Goal: Information Seeking & Learning: Learn about a topic

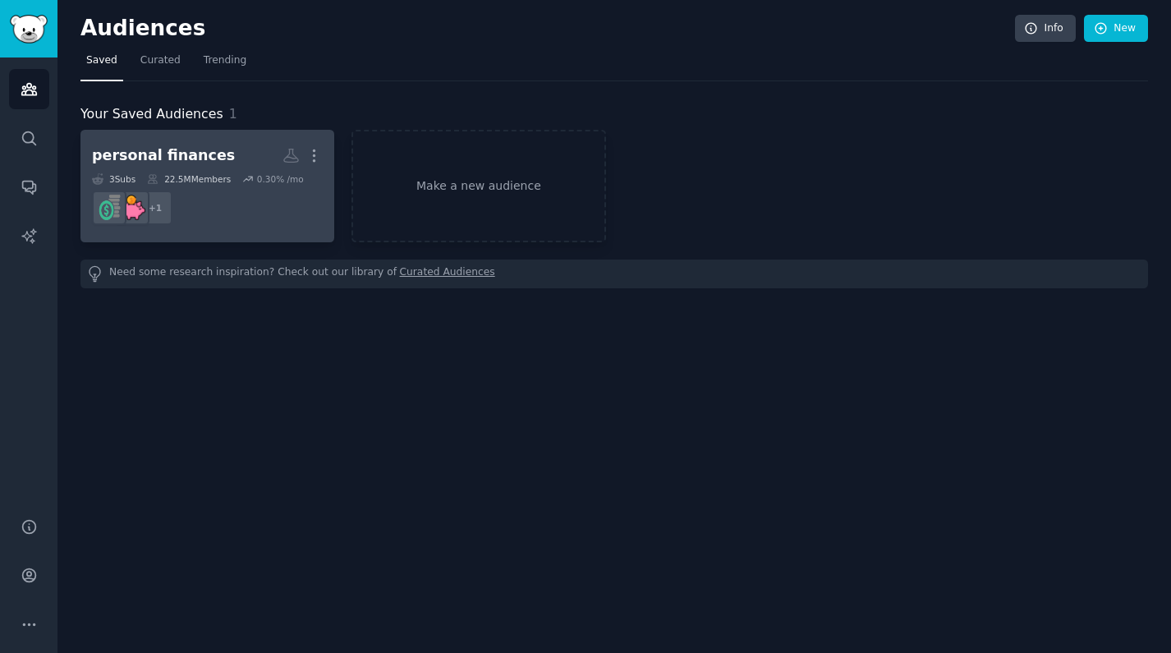
click at [177, 157] on div "personal finances" at bounding box center [163, 155] width 143 height 21
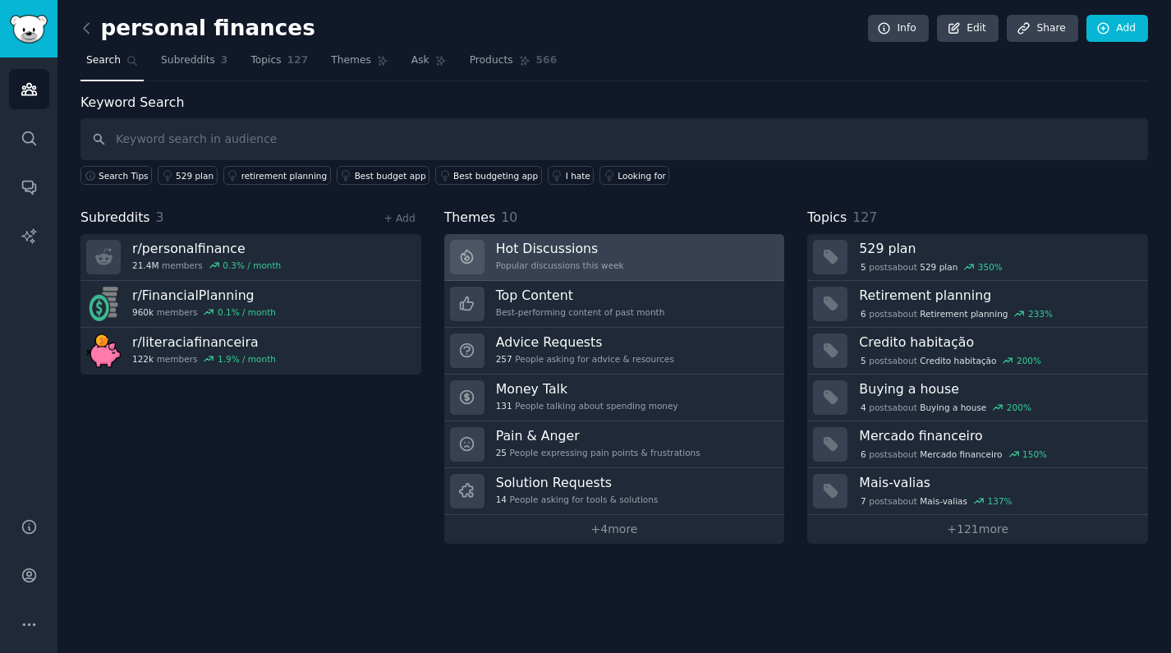
click at [555, 243] on h3 "Hot Discussions" at bounding box center [560, 248] width 128 height 17
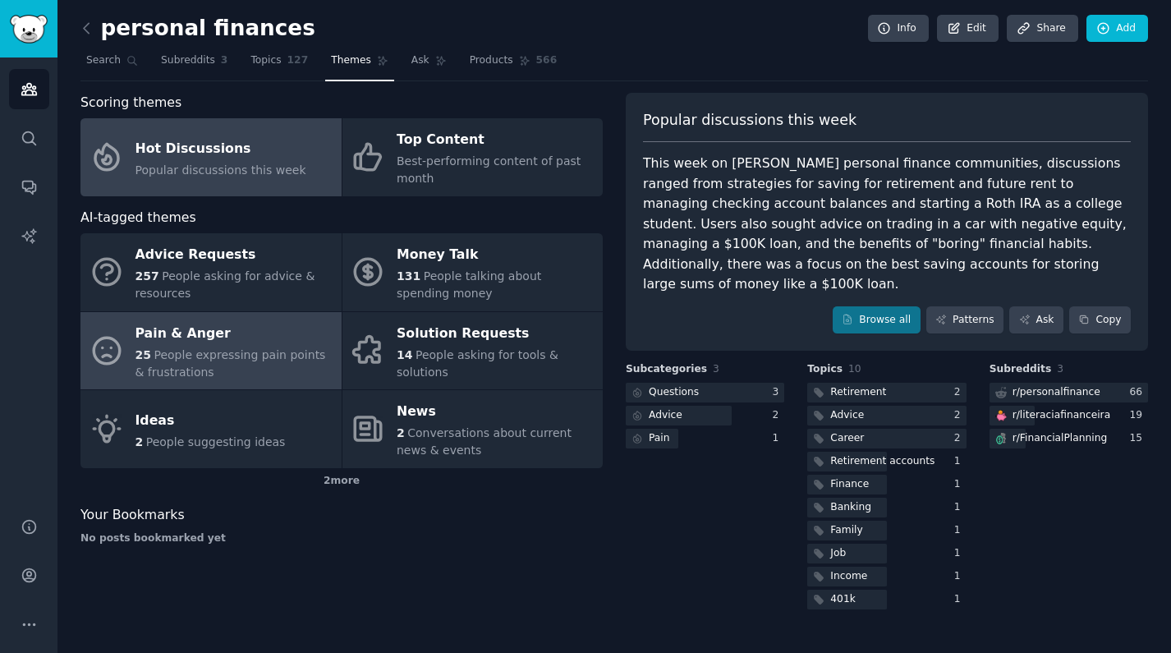
click at [219, 348] on span "People expressing pain points & frustrations" at bounding box center [230, 363] width 191 height 30
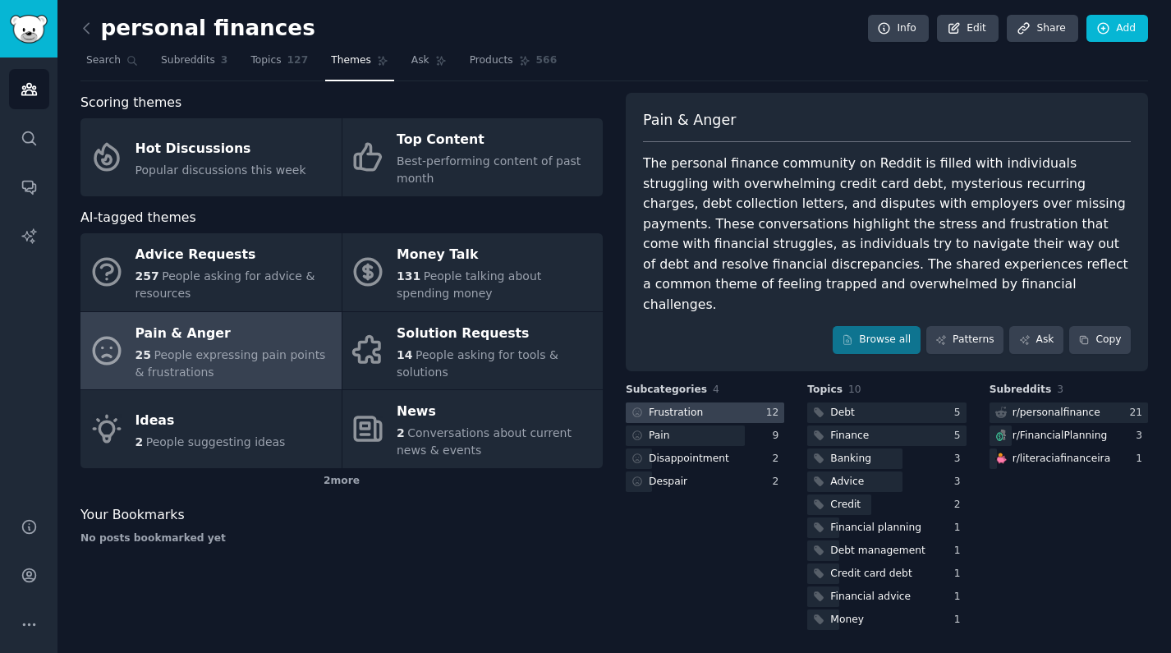
click at [682, 406] on div "Frustration" at bounding box center [676, 413] width 54 height 15
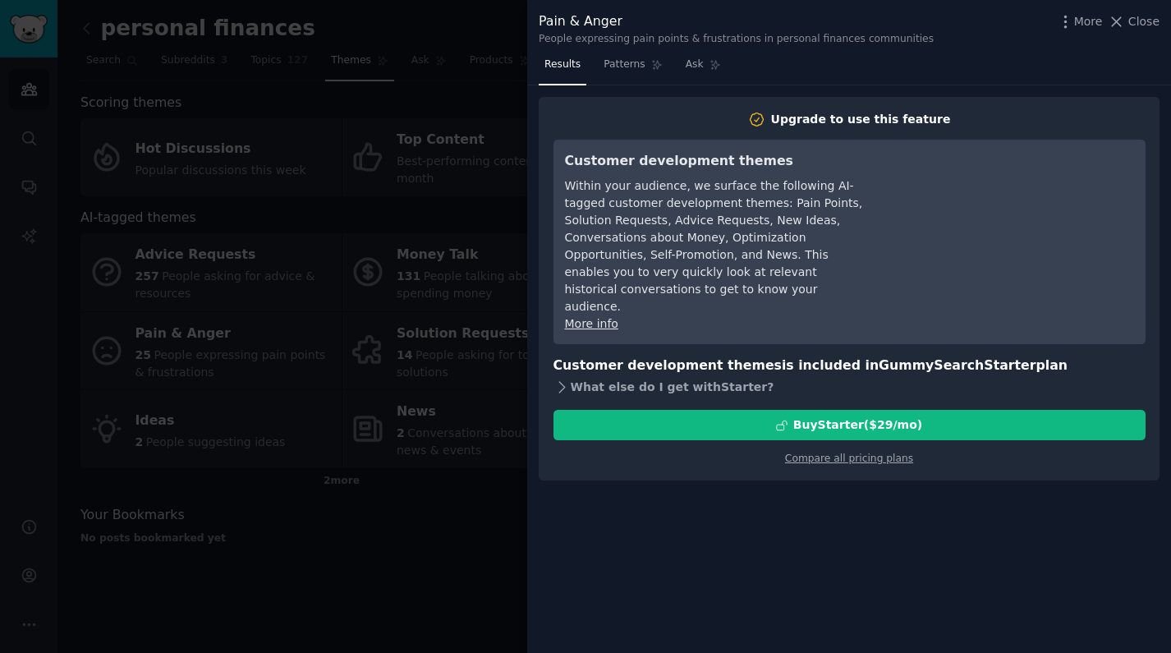
click at [558, 379] on icon at bounding box center [561, 387] width 17 height 17
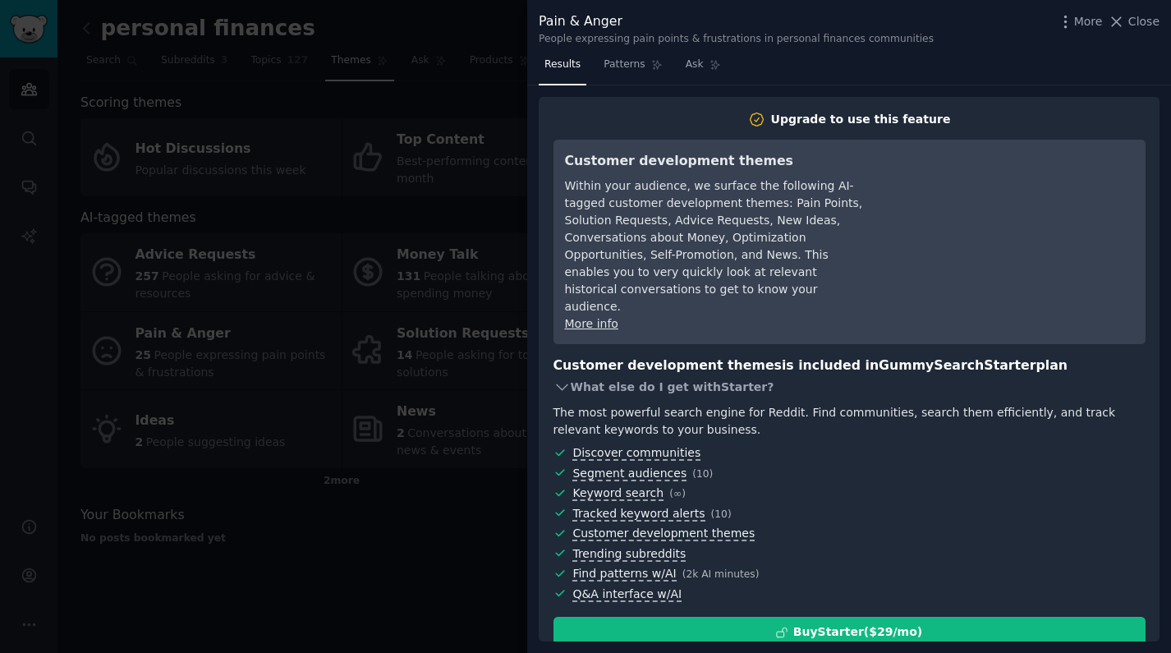
click at [558, 379] on icon at bounding box center [561, 387] width 17 height 17
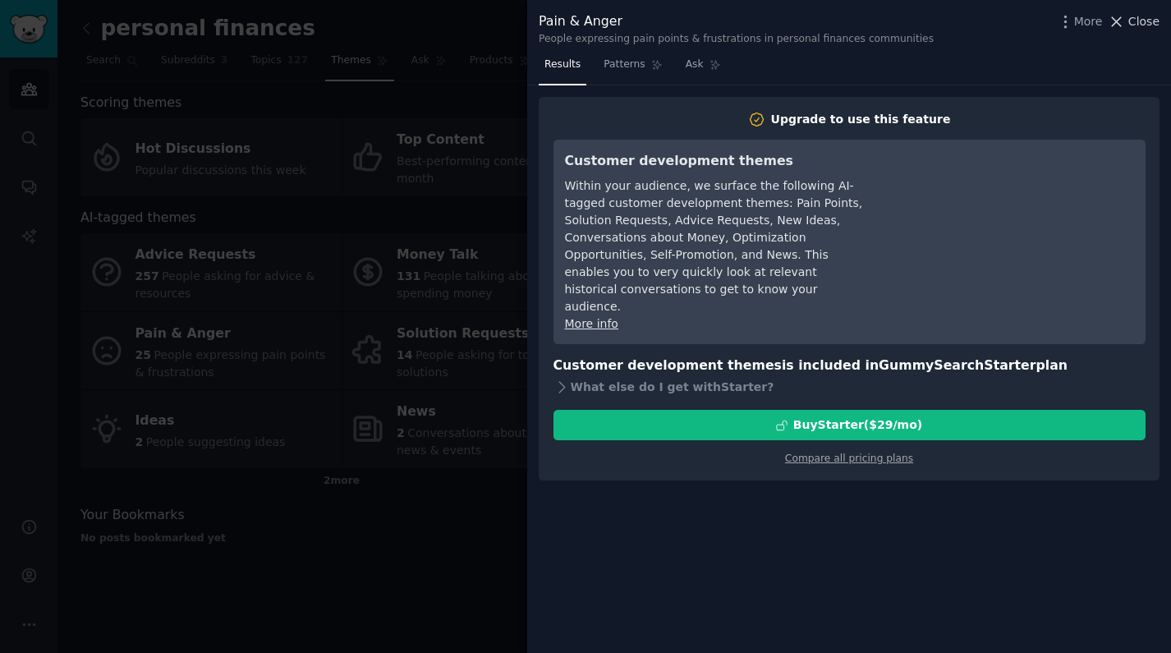
click at [1125, 17] on icon at bounding box center [1116, 21] width 17 height 17
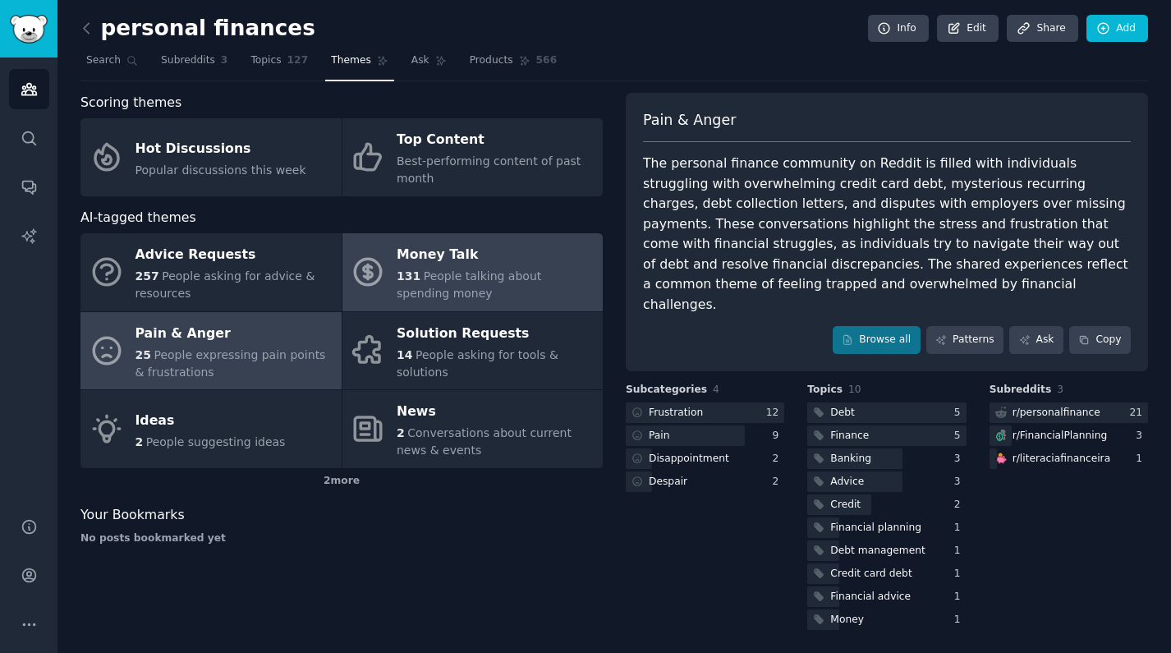
click at [520, 253] on div "Money Talk" at bounding box center [496, 255] width 198 height 26
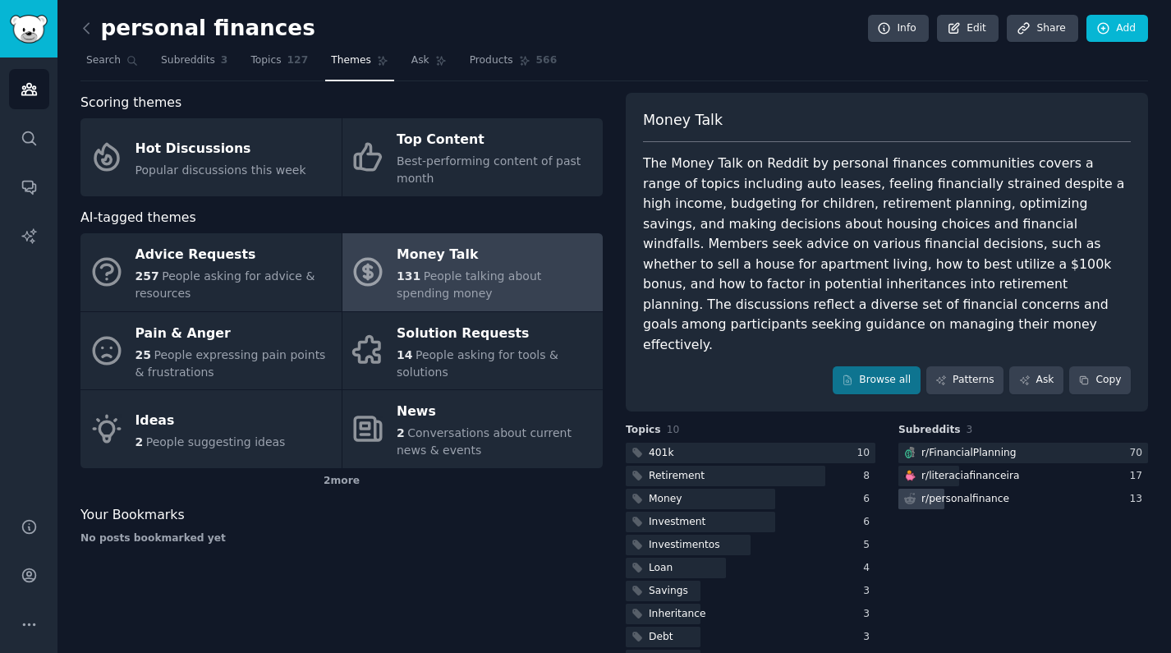
click at [965, 492] on div "r/ personalfinance" at bounding box center [965, 499] width 88 height 15
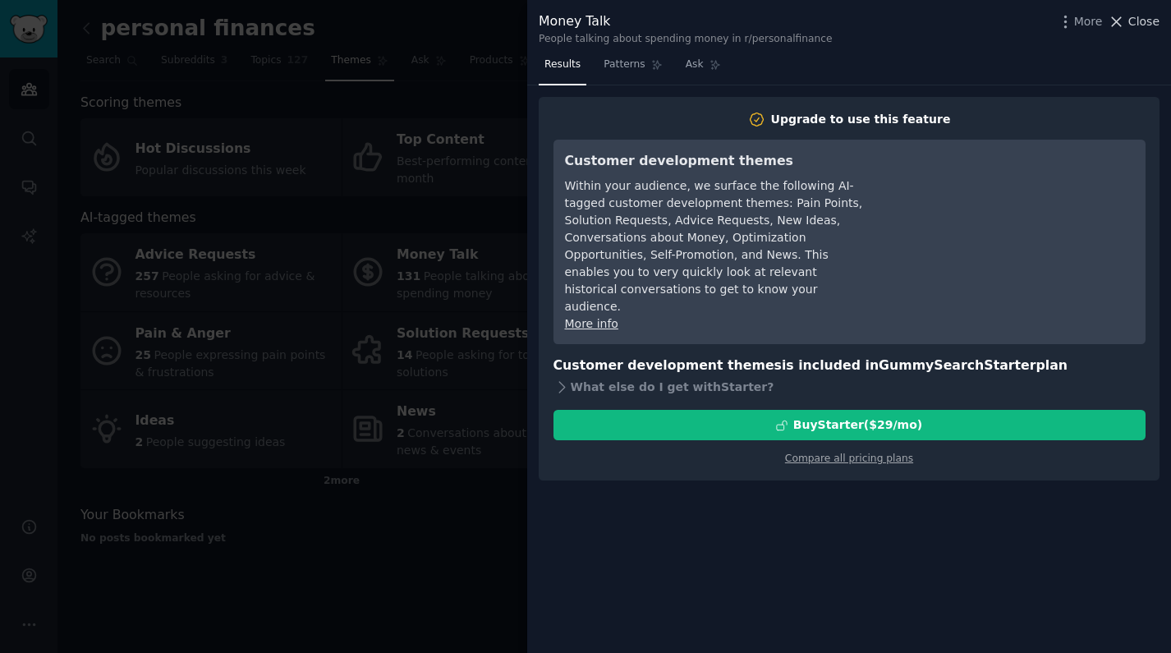
click at [1140, 17] on span "Close" at bounding box center [1143, 21] width 31 height 17
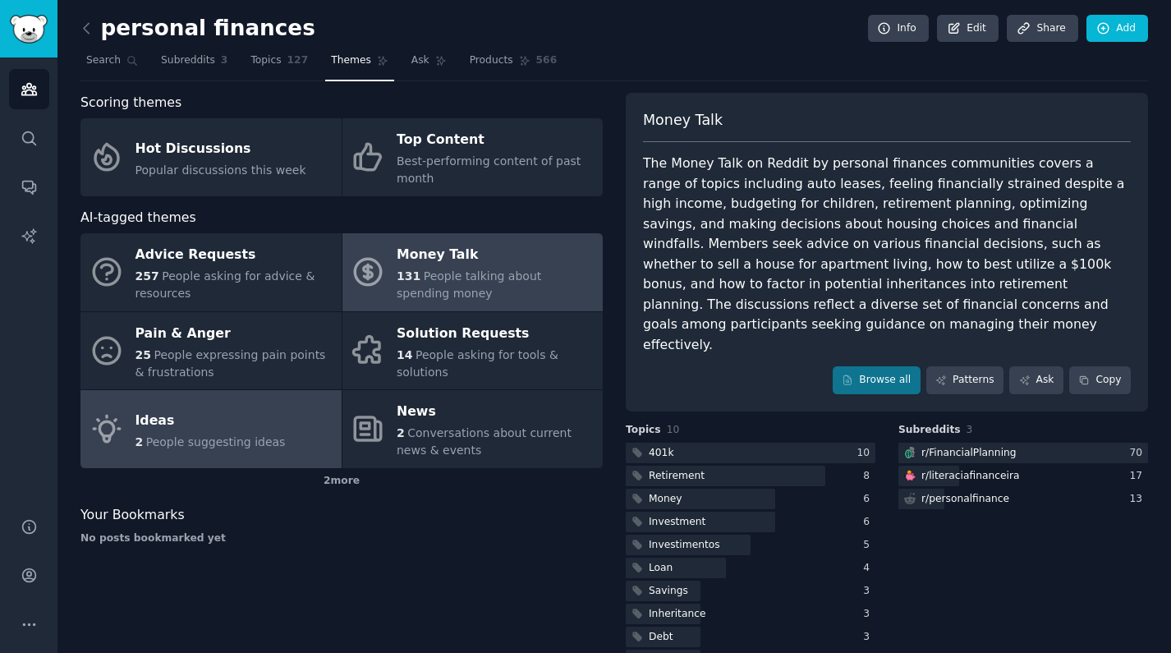
click at [303, 415] on link "Ideas 2 People suggesting ideas" at bounding box center [210, 429] width 261 height 78
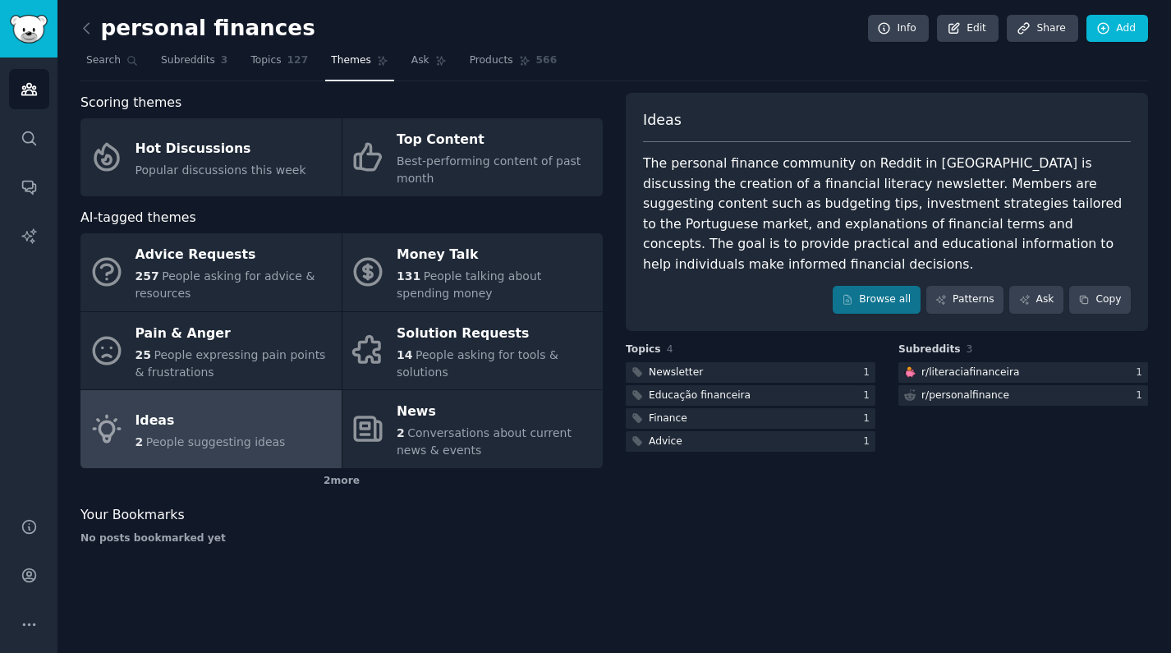
click at [879, 250] on div "The personal finance community on Reddit in [GEOGRAPHIC_DATA] is discussing the…" at bounding box center [887, 214] width 488 height 121
click at [875, 286] on link "Browse all" at bounding box center [877, 300] width 88 height 28
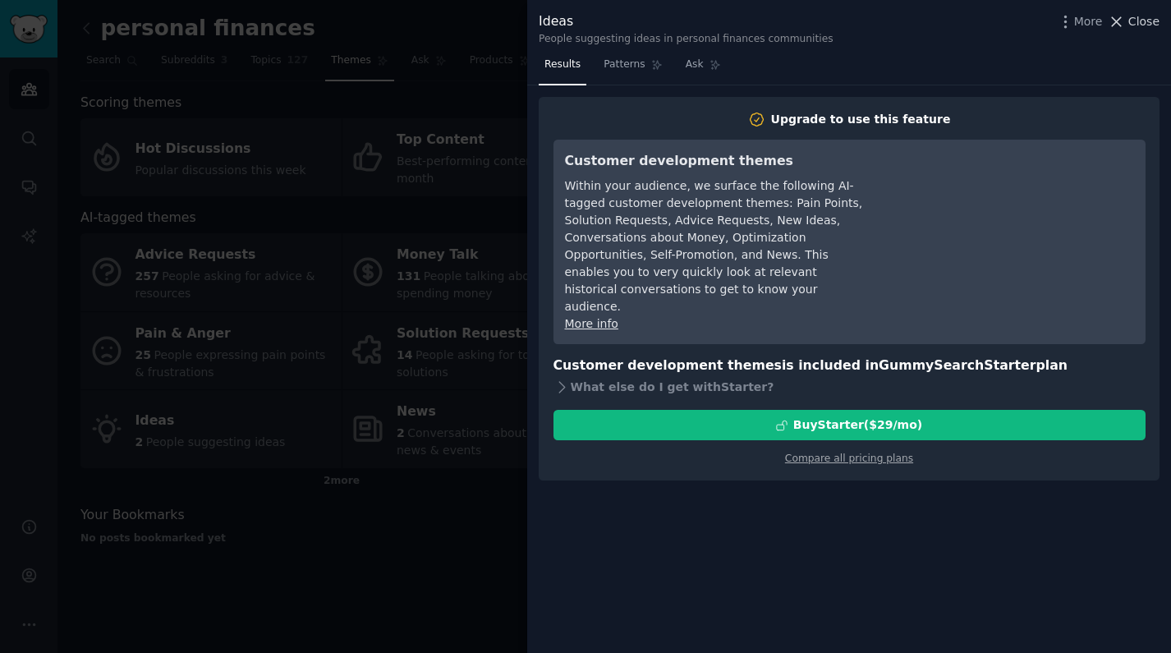
click at [1138, 17] on span "Close" at bounding box center [1143, 21] width 31 height 17
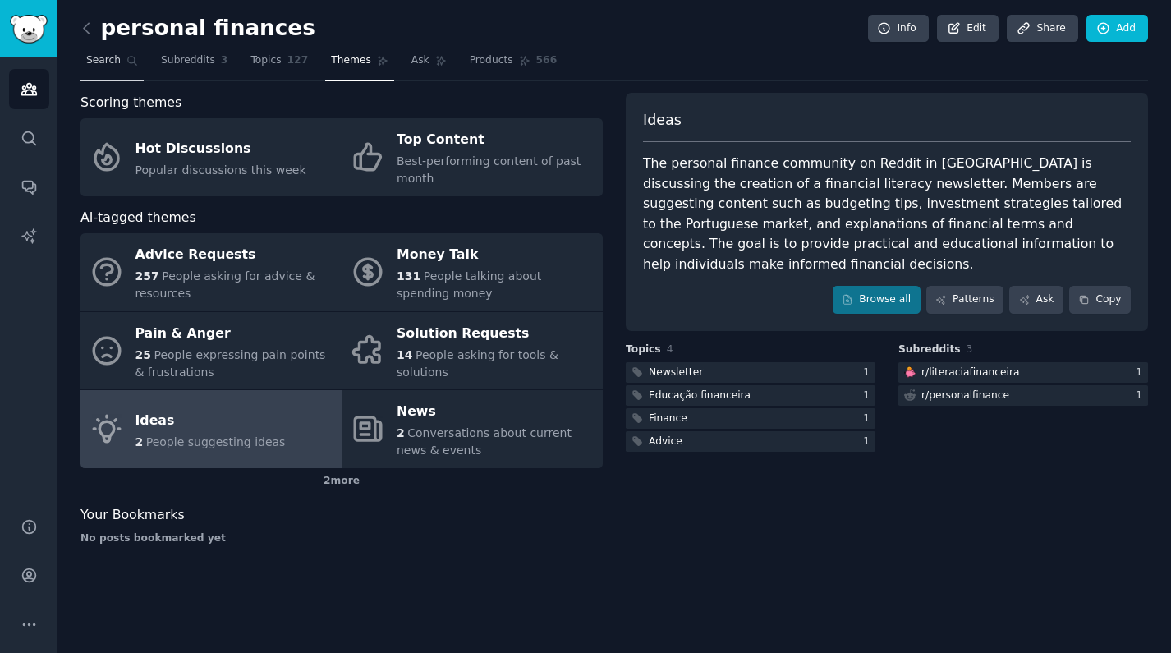
click at [112, 69] on link "Search" at bounding box center [111, 65] width 63 height 34
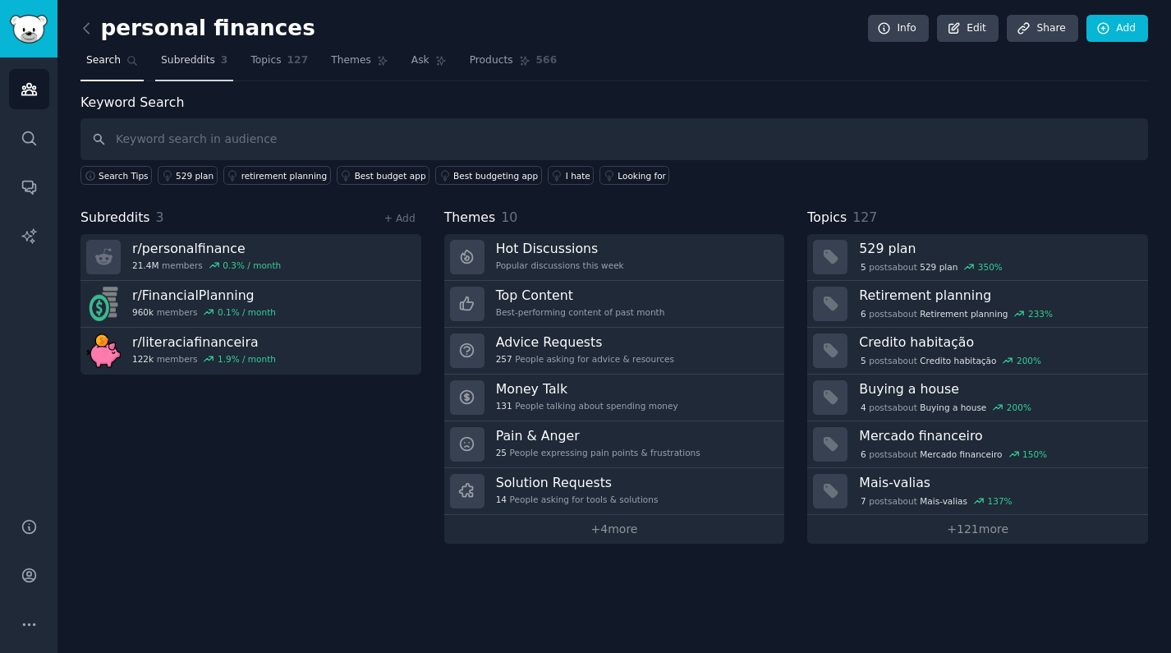
click at [186, 69] on link "Subreddits 3" at bounding box center [194, 65] width 78 height 34
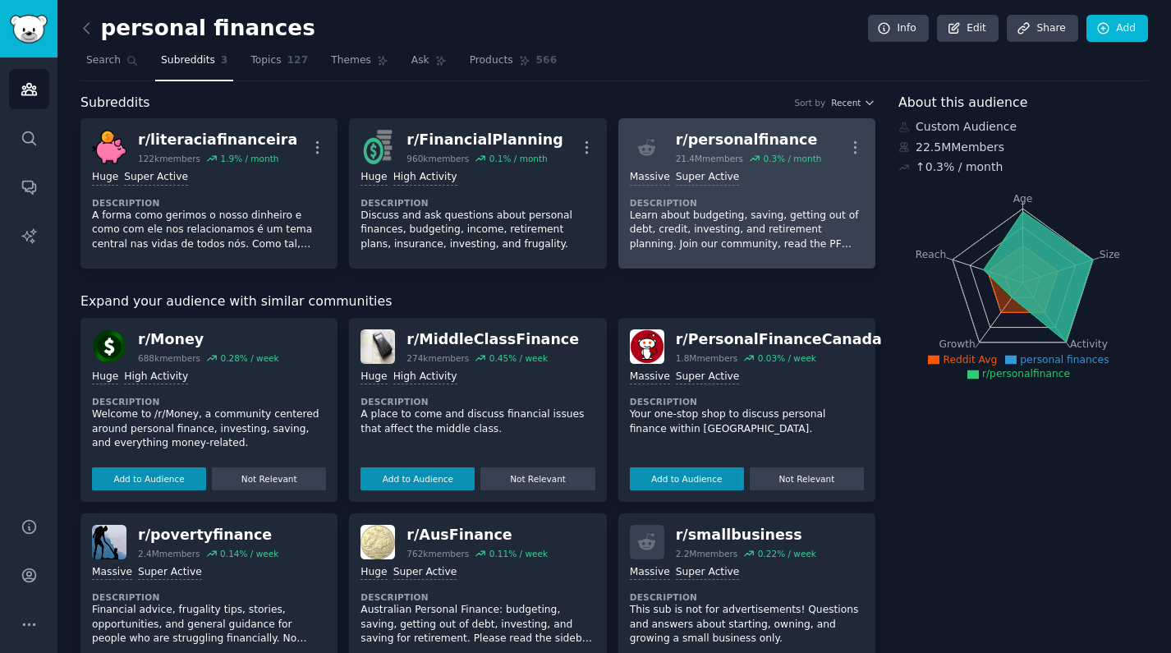
click at [716, 136] on div "r/ personalfinance" at bounding box center [749, 140] width 146 height 21
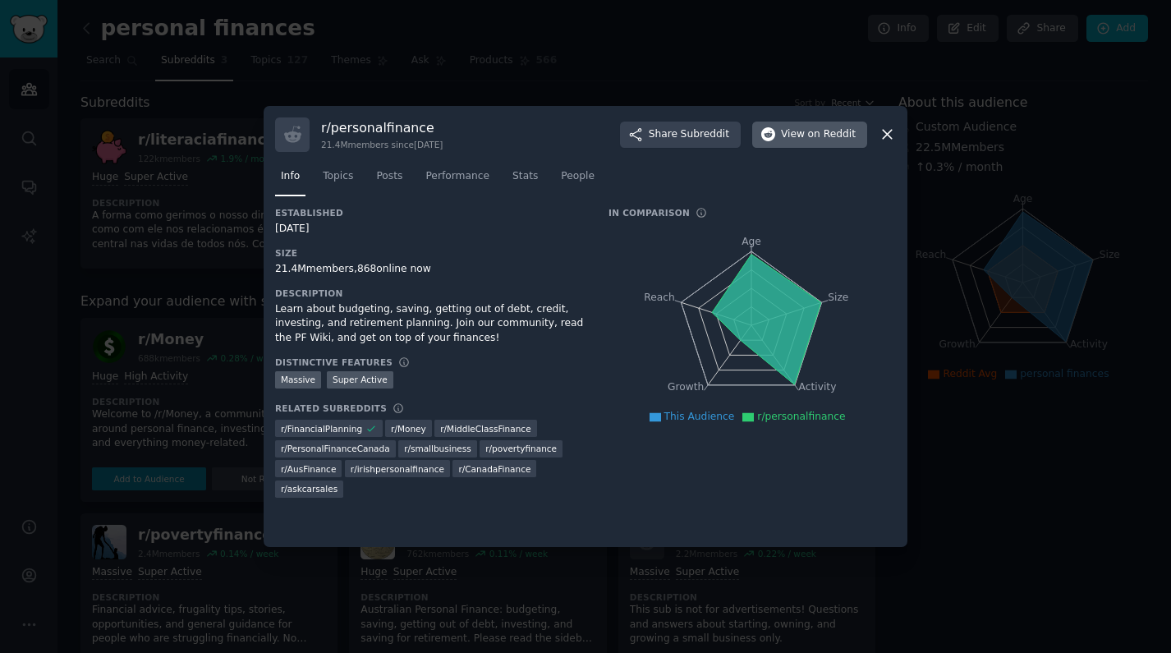
click at [803, 146] on button "View on Reddit" at bounding box center [809, 135] width 115 height 26
click at [883, 134] on icon at bounding box center [887, 134] width 17 height 17
